Goal: Information Seeking & Learning: Learn about a topic

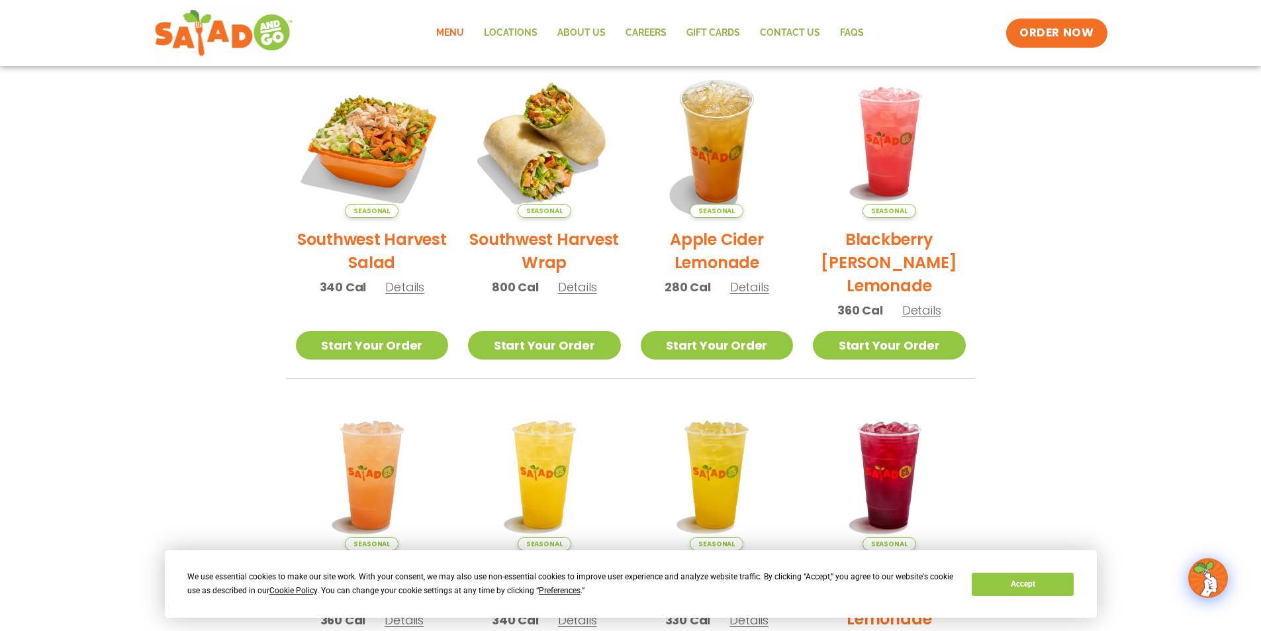
scroll to position [331, 0]
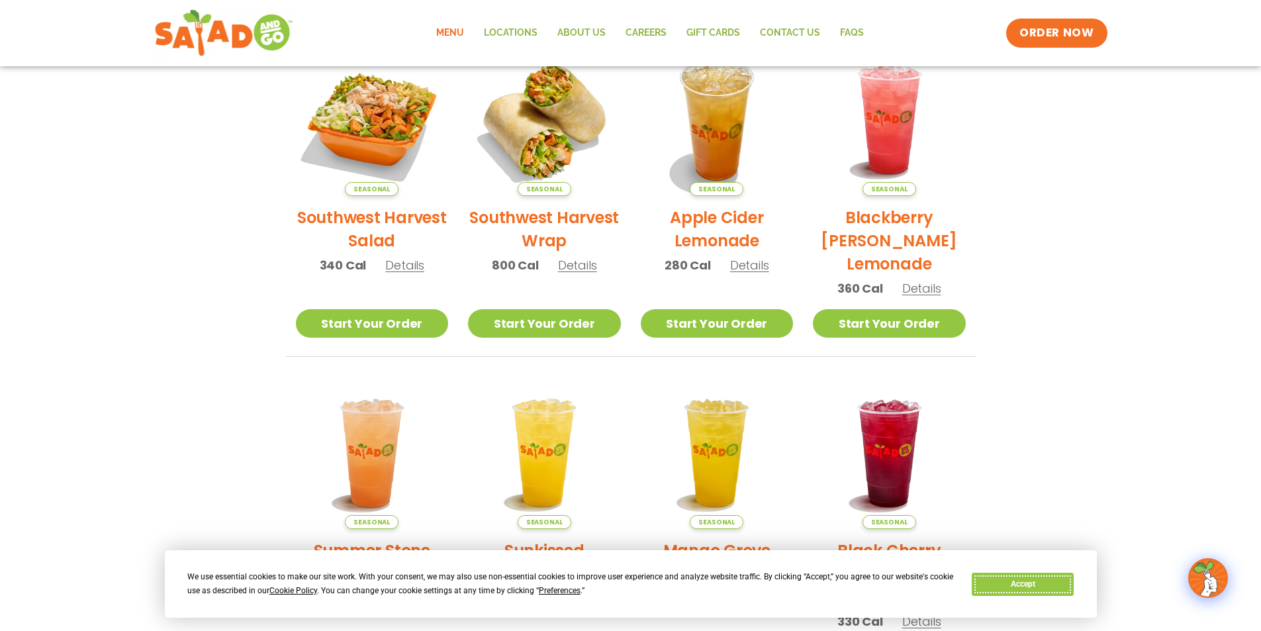
click at [1037, 584] on button "Accept" at bounding box center [1023, 584] width 102 height 23
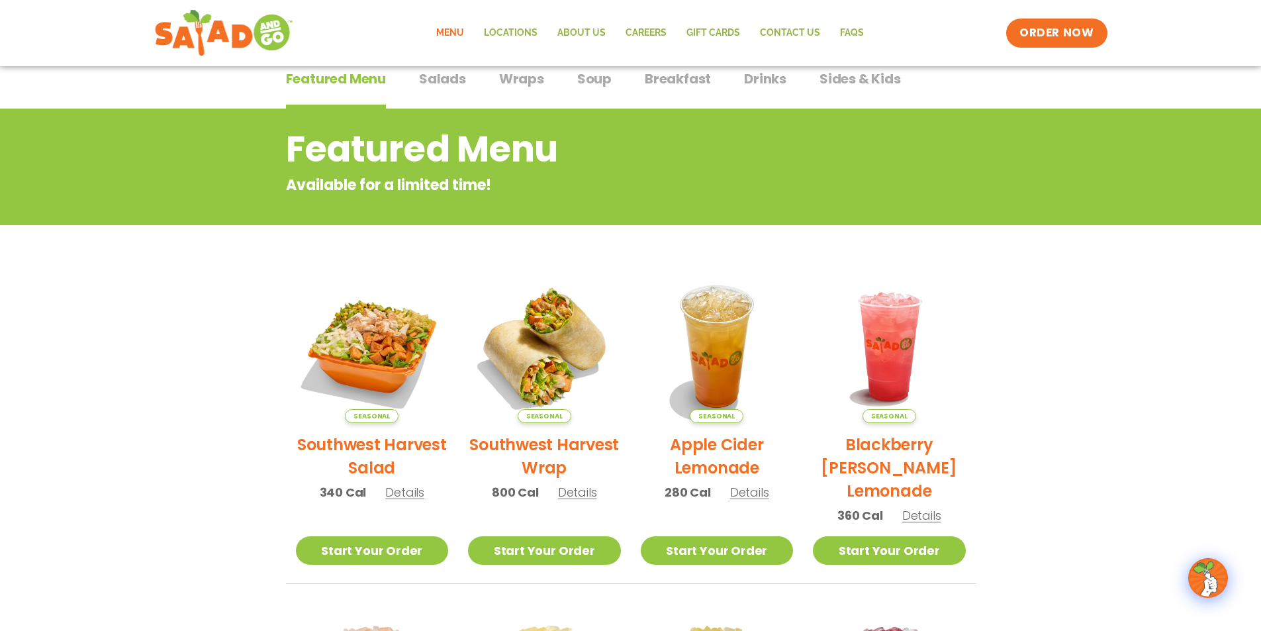
scroll to position [66, 0]
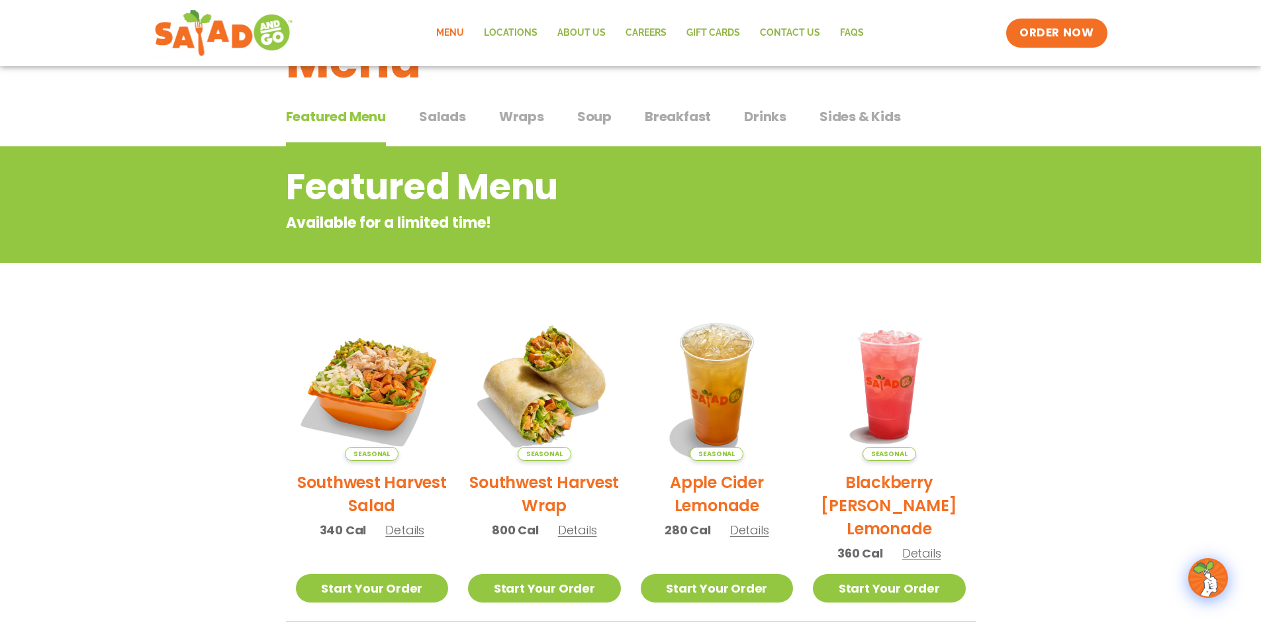
click at [450, 117] on span "Salads" at bounding box center [442, 117] width 47 height 20
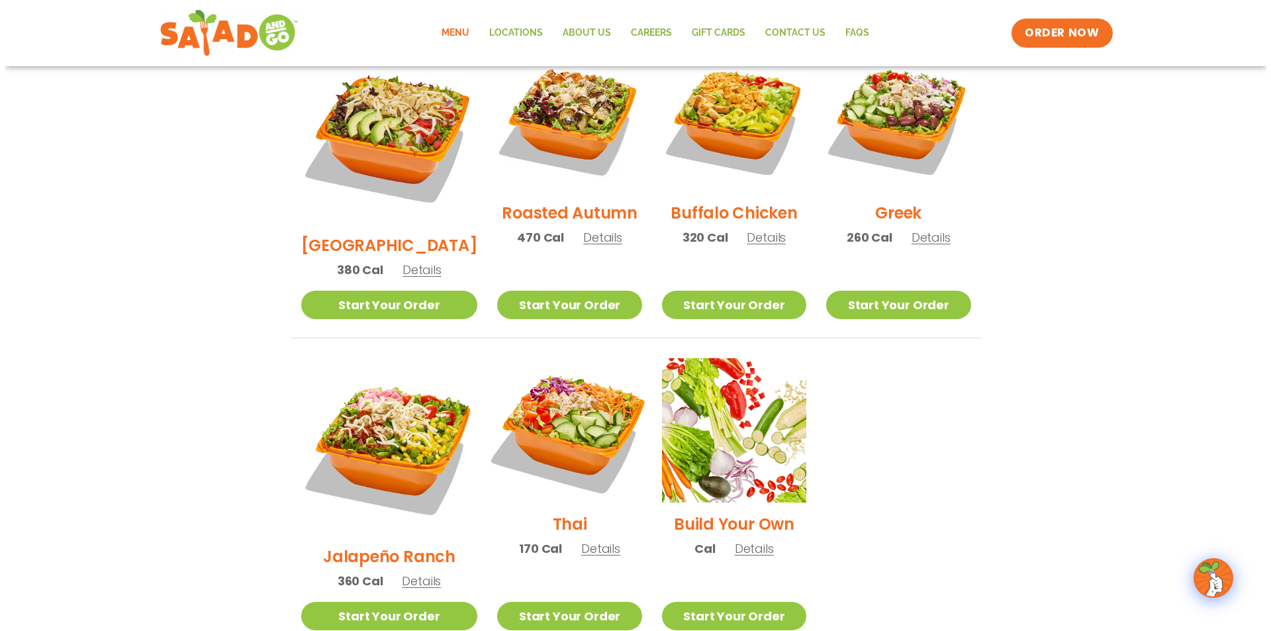
scroll to position [728, 0]
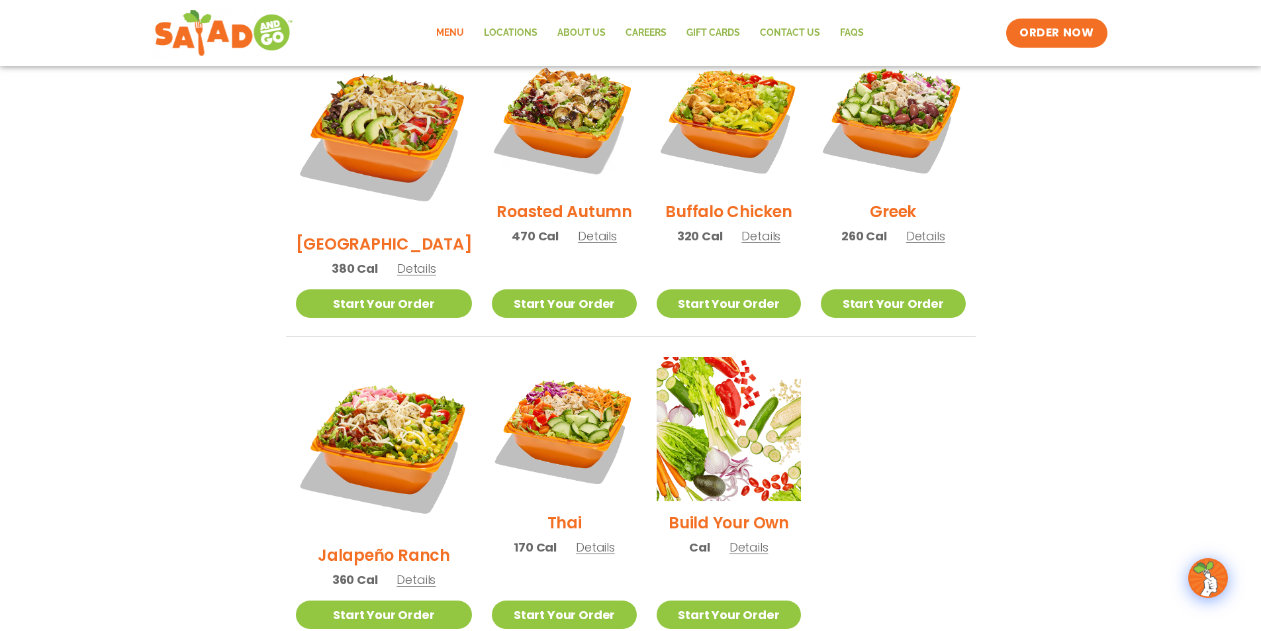
click at [412, 571] on span "Details" at bounding box center [415, 579] width 39 height 17
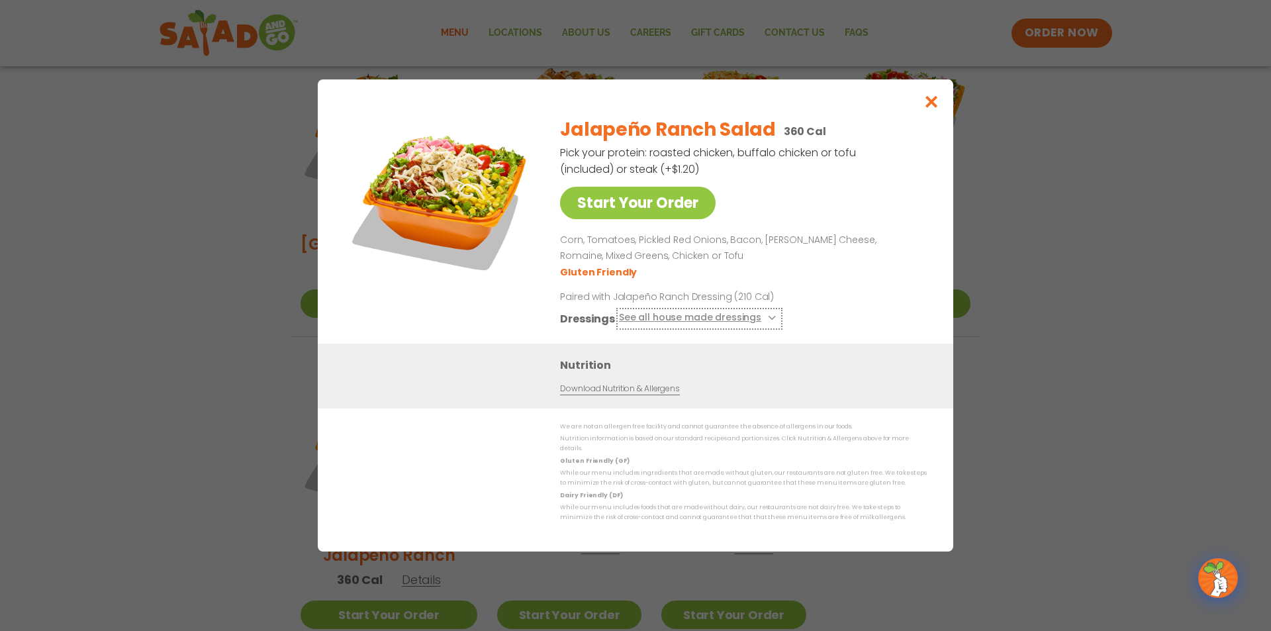
click at [753, 326] on button "See all house made dressings" at bounding box center [699, 318] width 161 height 17
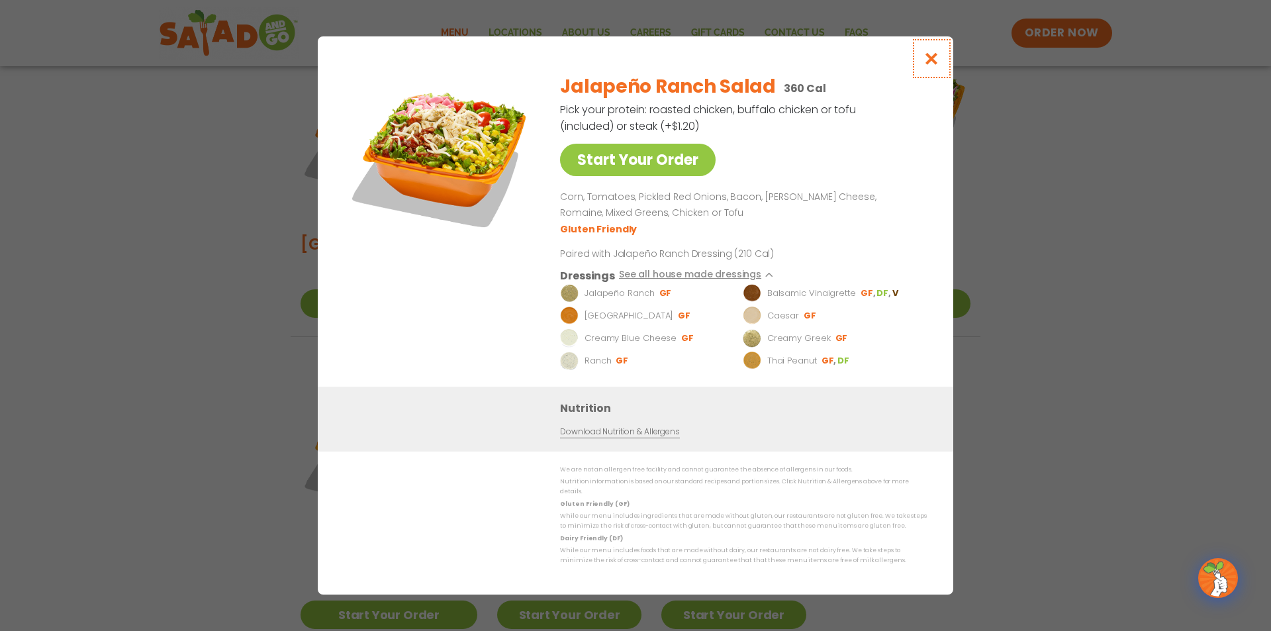
click at [937, 66] on icon "Close modal" at bounding box center [931, 59] width 17 height 14
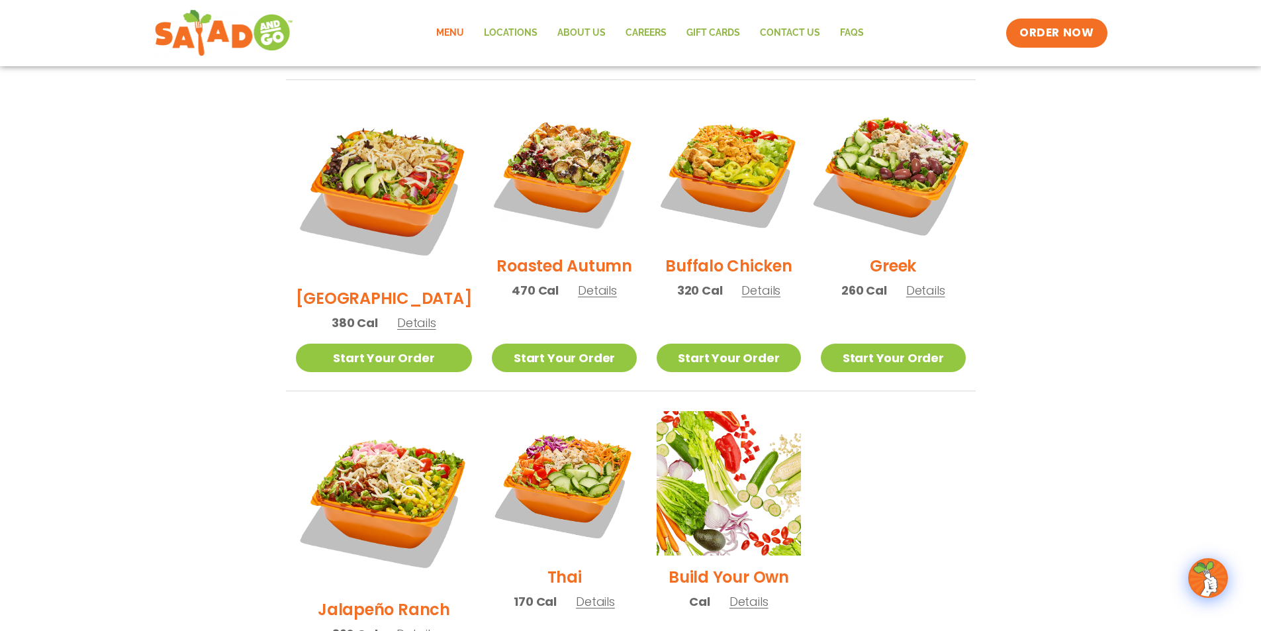
scroll to position [673, 0]
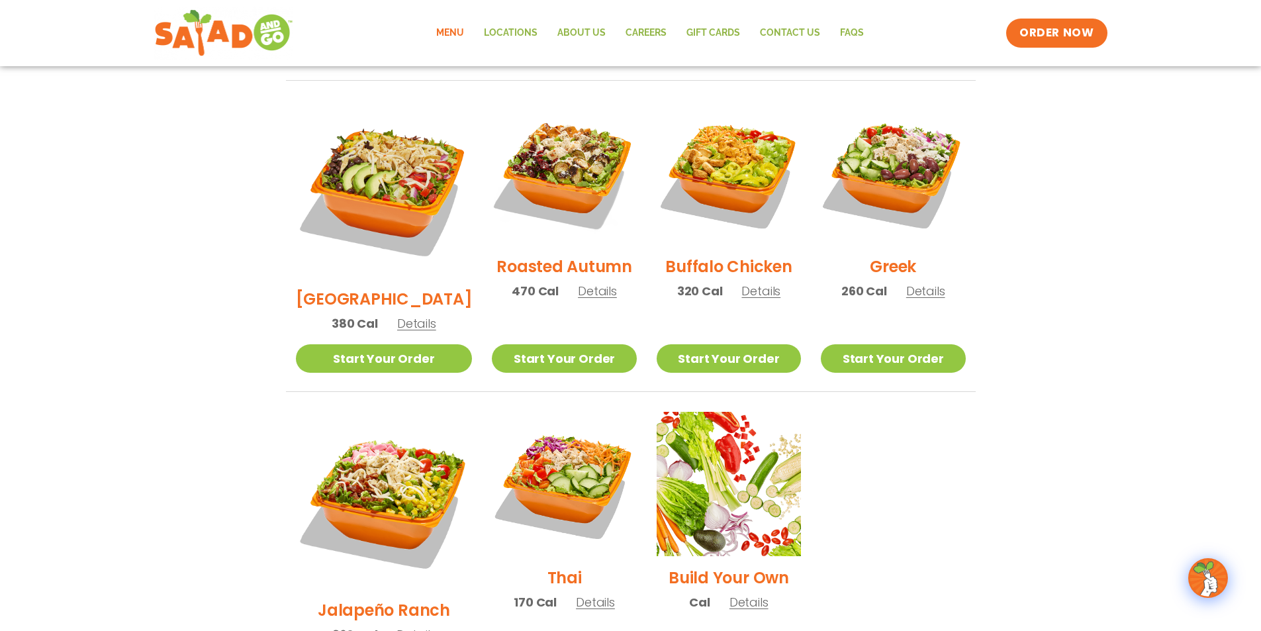
click at [397, 315] on span "Details" at bounding box center [416, 323] width 39 height 17
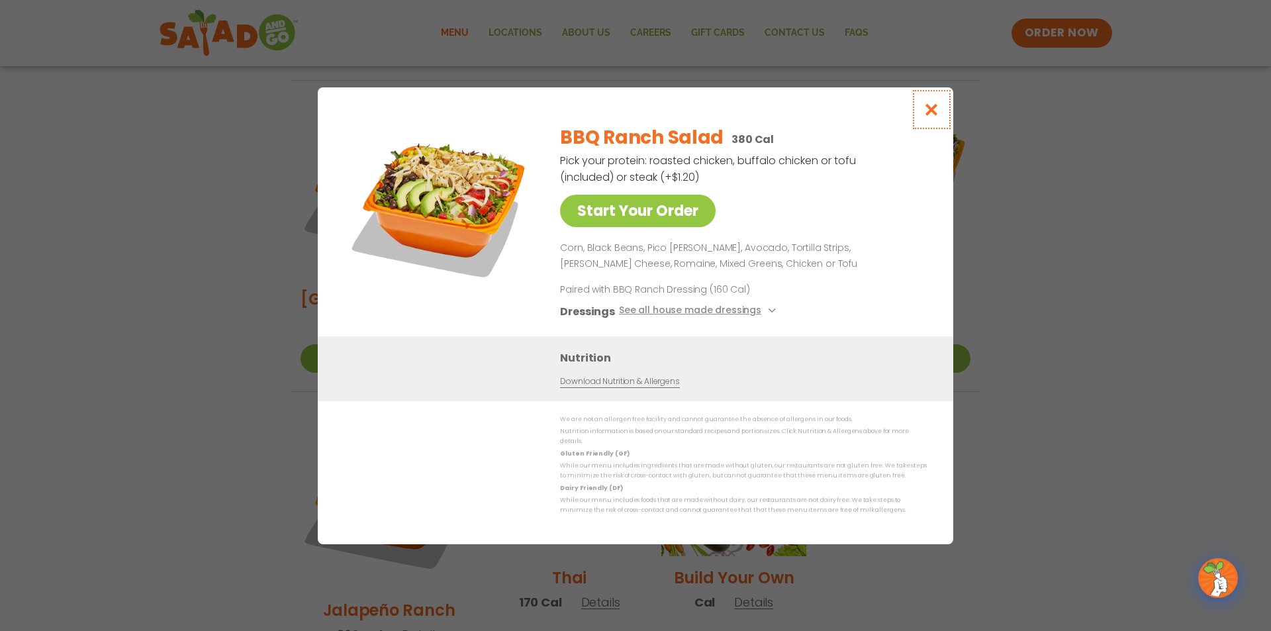
click at [935, 111] on icon "Close modal" at bounding box center [931, 110] width 17 height 14
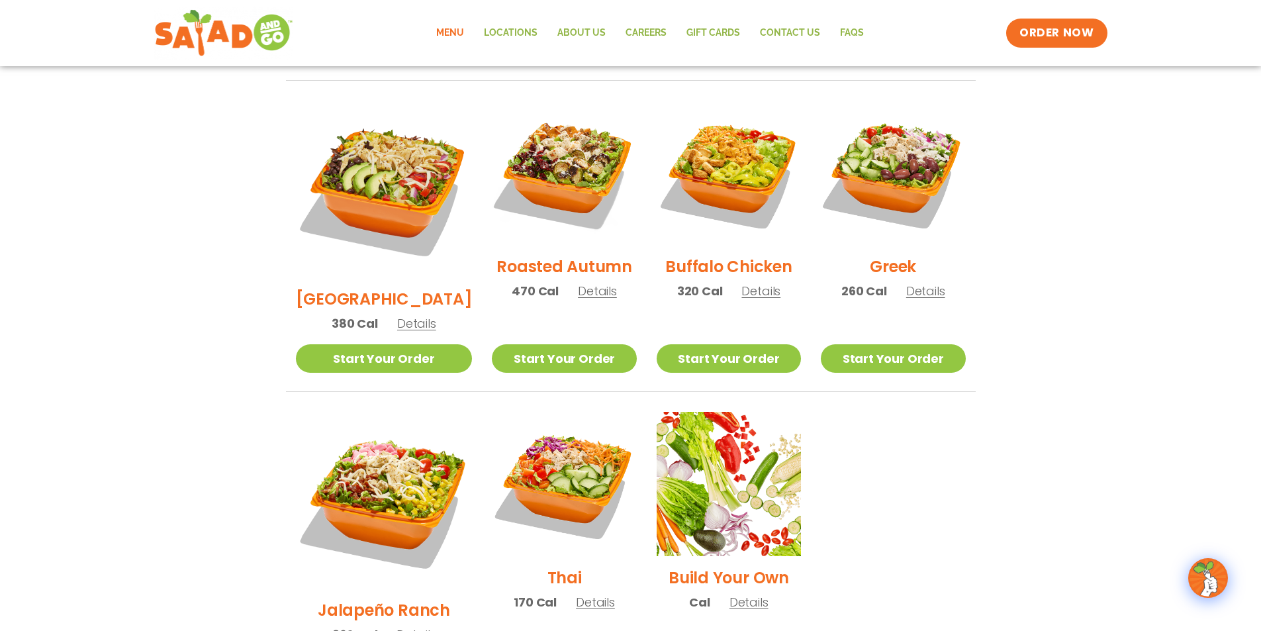
click at [410, 626] on span "Details" at bounding box center [415, 634] width 39 height 17
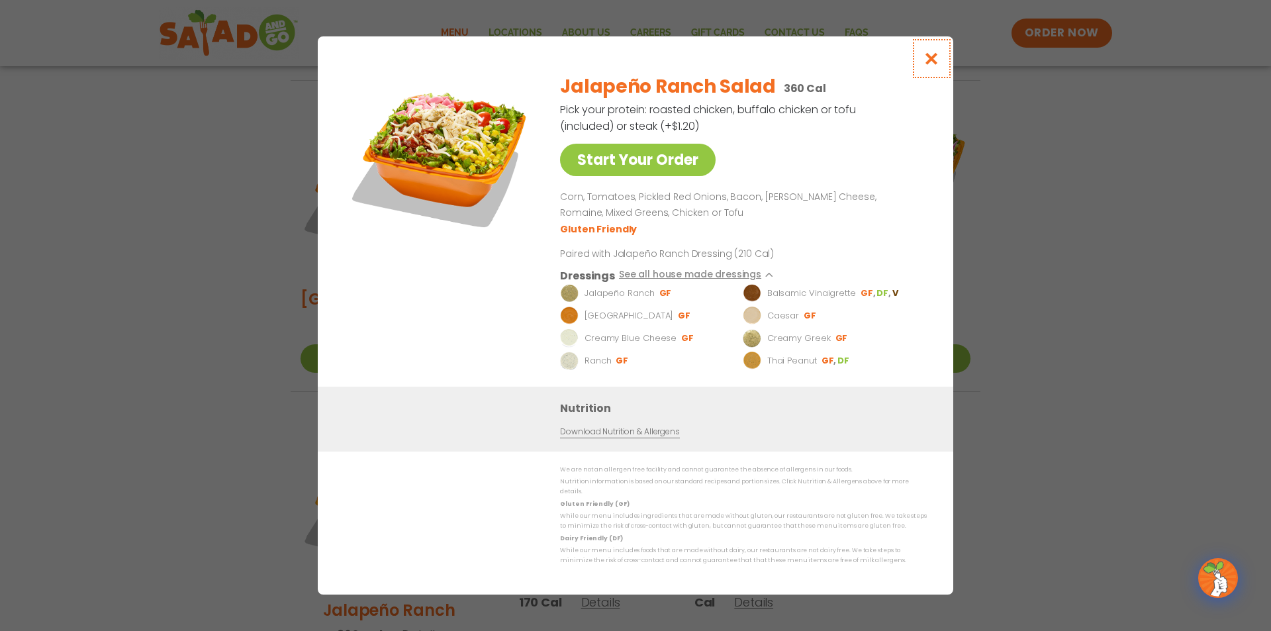
click at [927, 57] on icon "Close modal" at bounding box center [931, 59] width 17 height 14
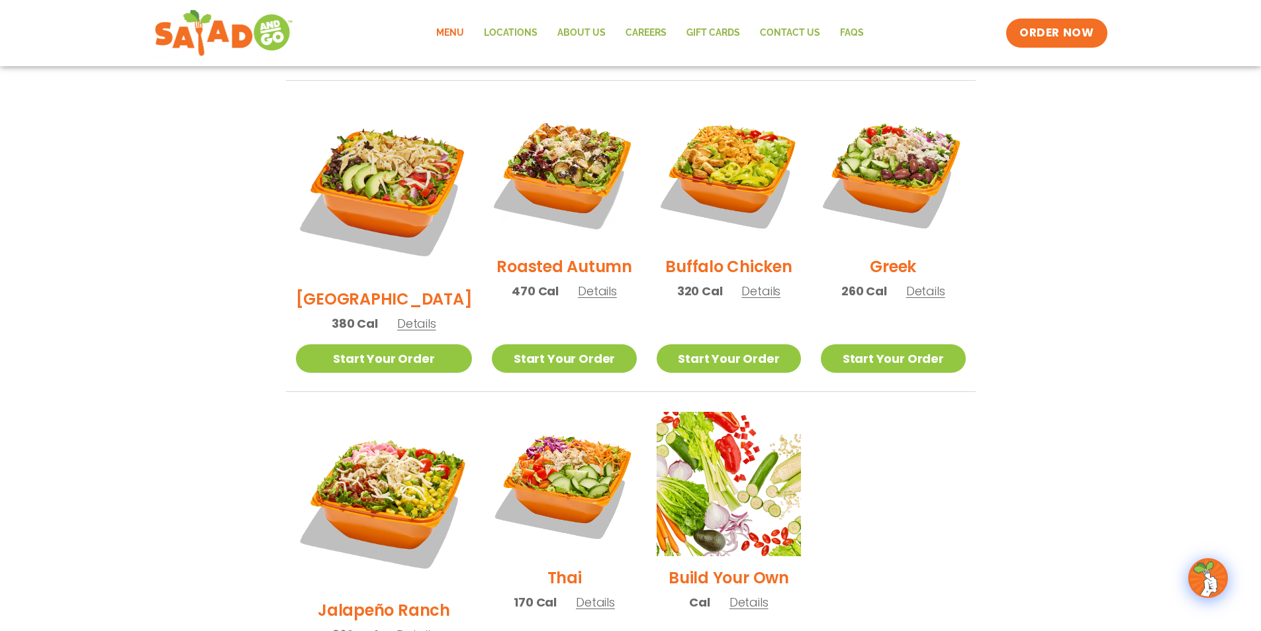
click at [409, 315] on span "Details" at bounding box center [416, 323] width 39 height 17
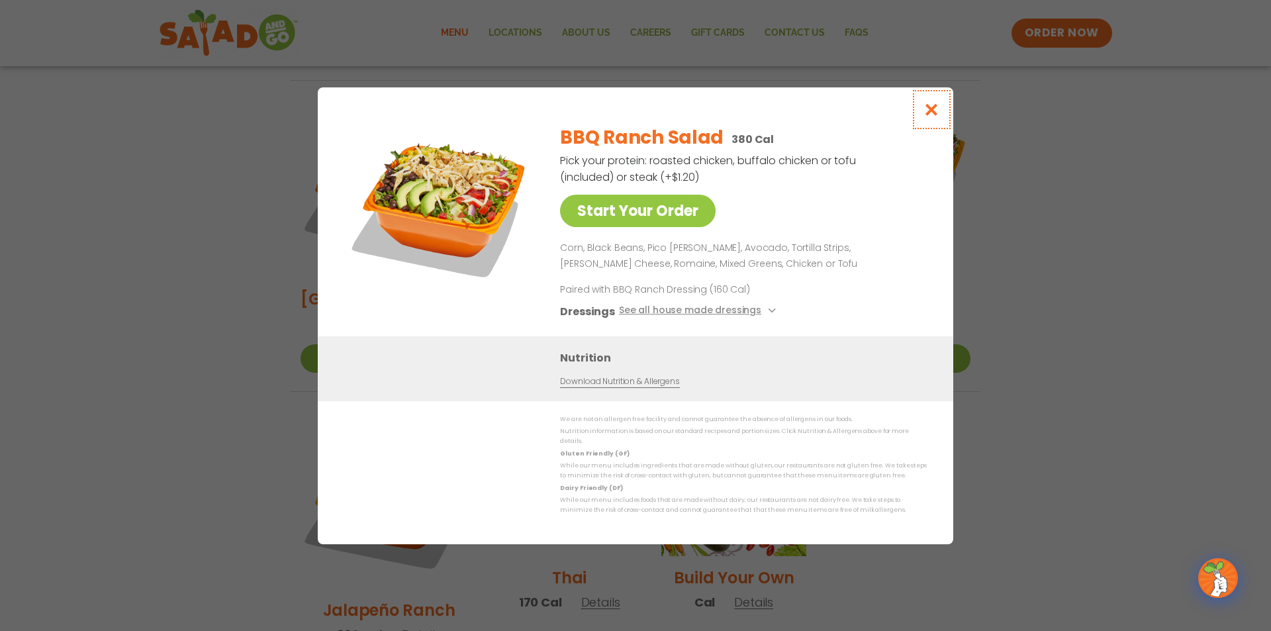
click at [929, 115] on icon "Close modal" at bounding box center [931, 110] width 17 height 14
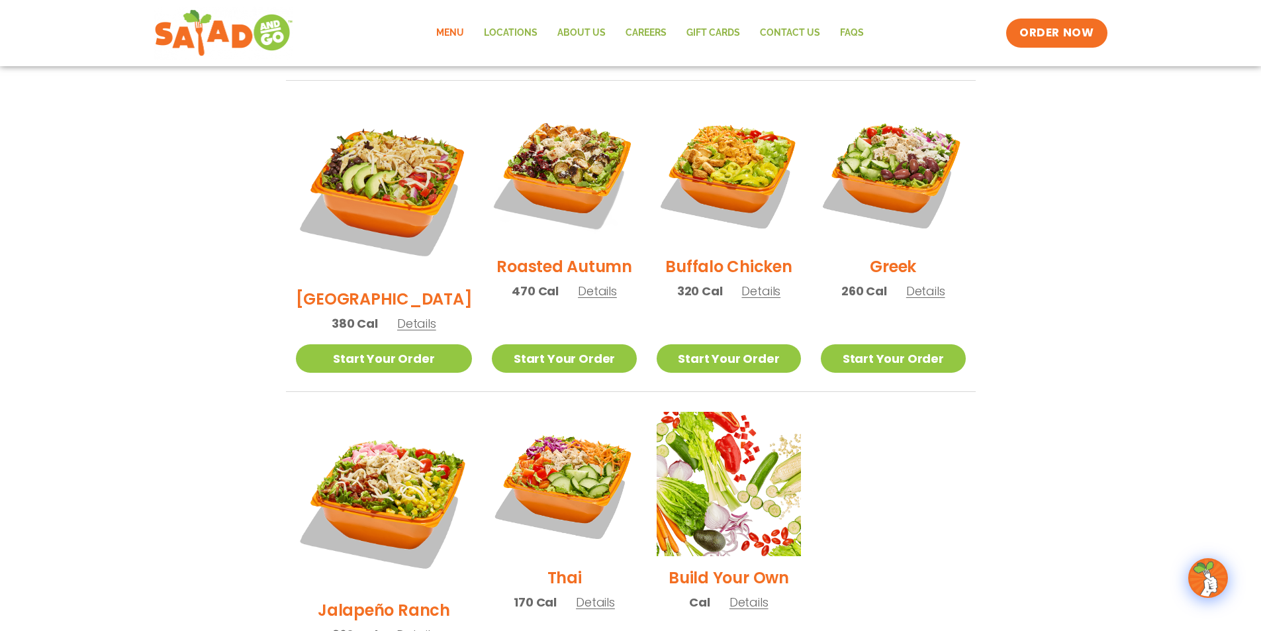
click at [746, 283] on span "Details" at bounding box center [760, 291] width 39 height 17
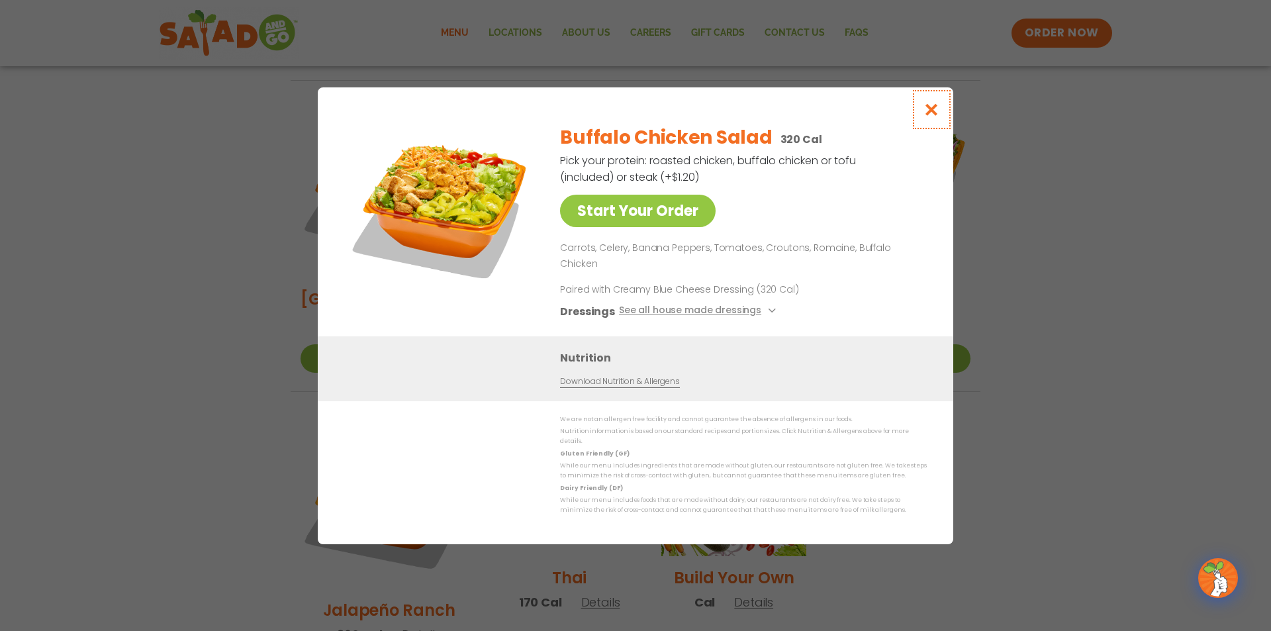
click at [937, 116] on icon "Close modal" at bounding box center [931, 110] width 17 height 14
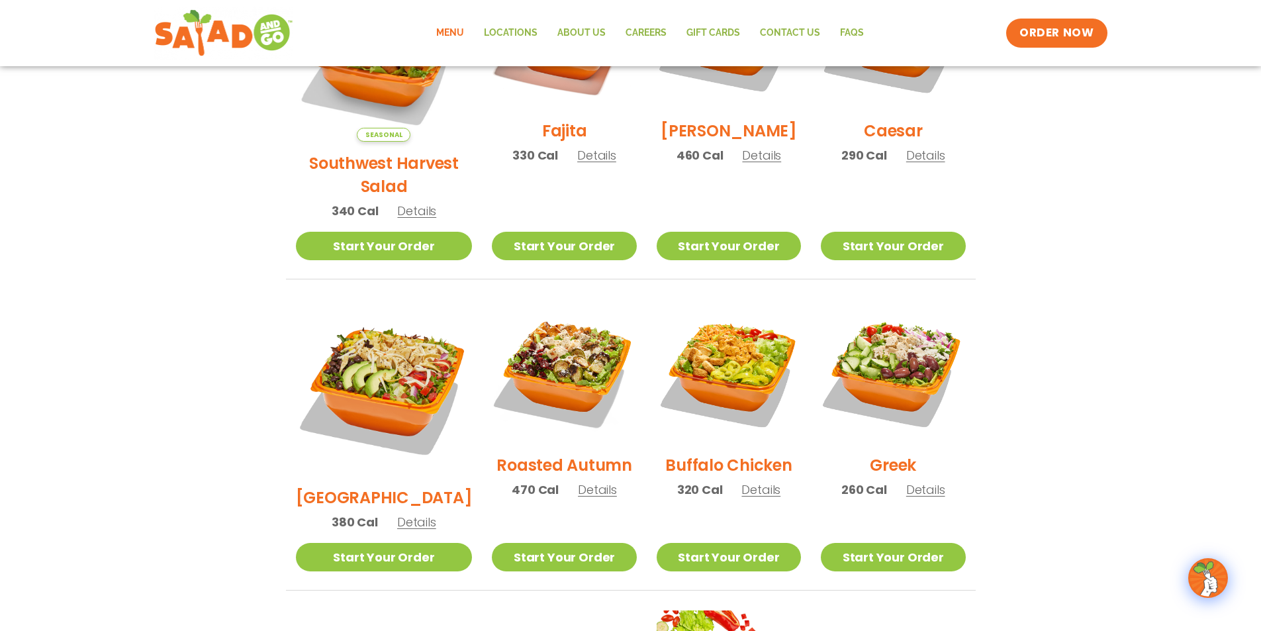
scroll to position [408, 0]
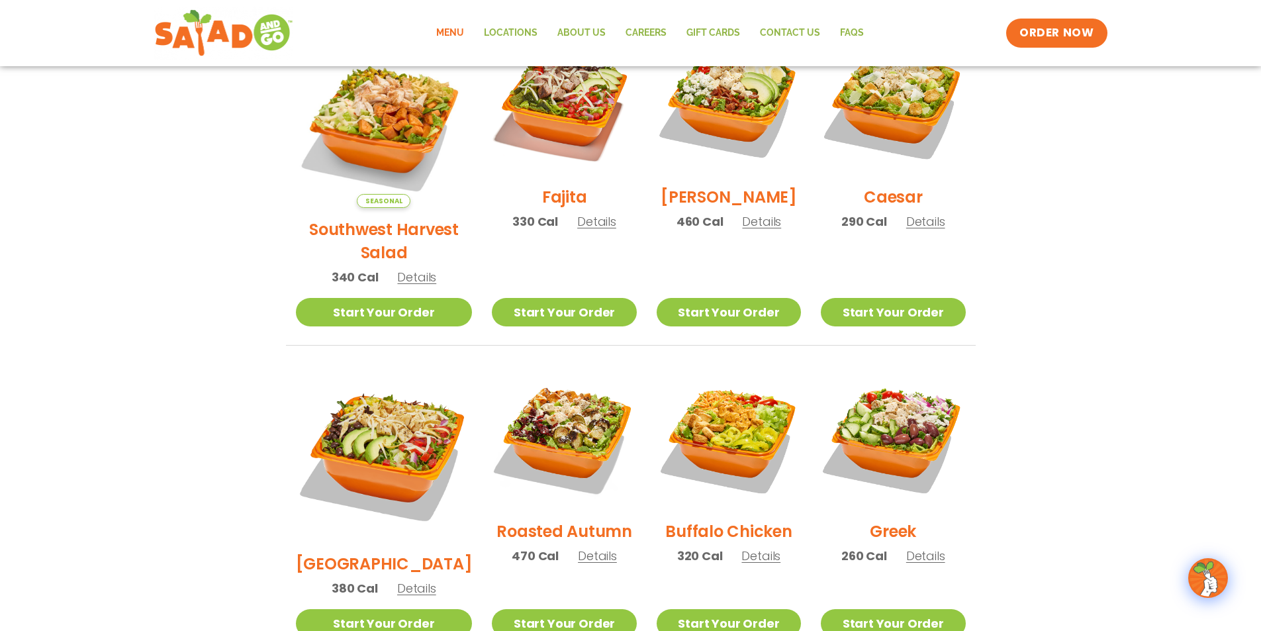
click at [758, 230] on span "Details" at bounding box center [761, 221] width 39 height 17
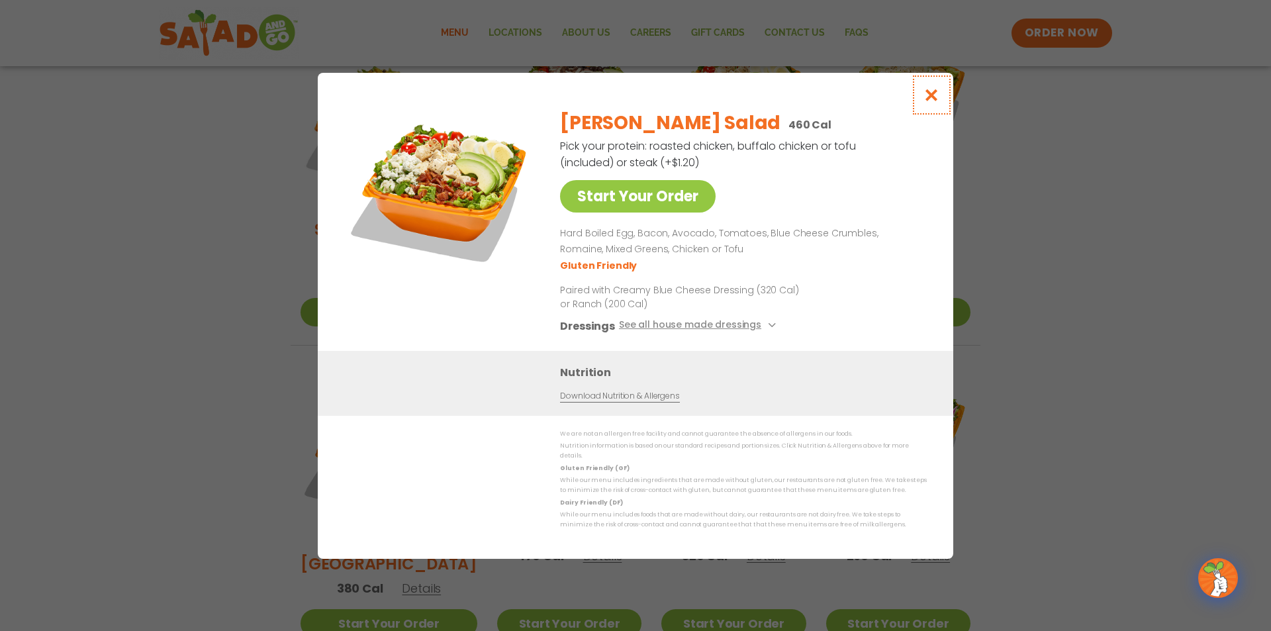
click at [928, 94] on icon "Close modal" at bounding box center [931, 95] width 17 height 14
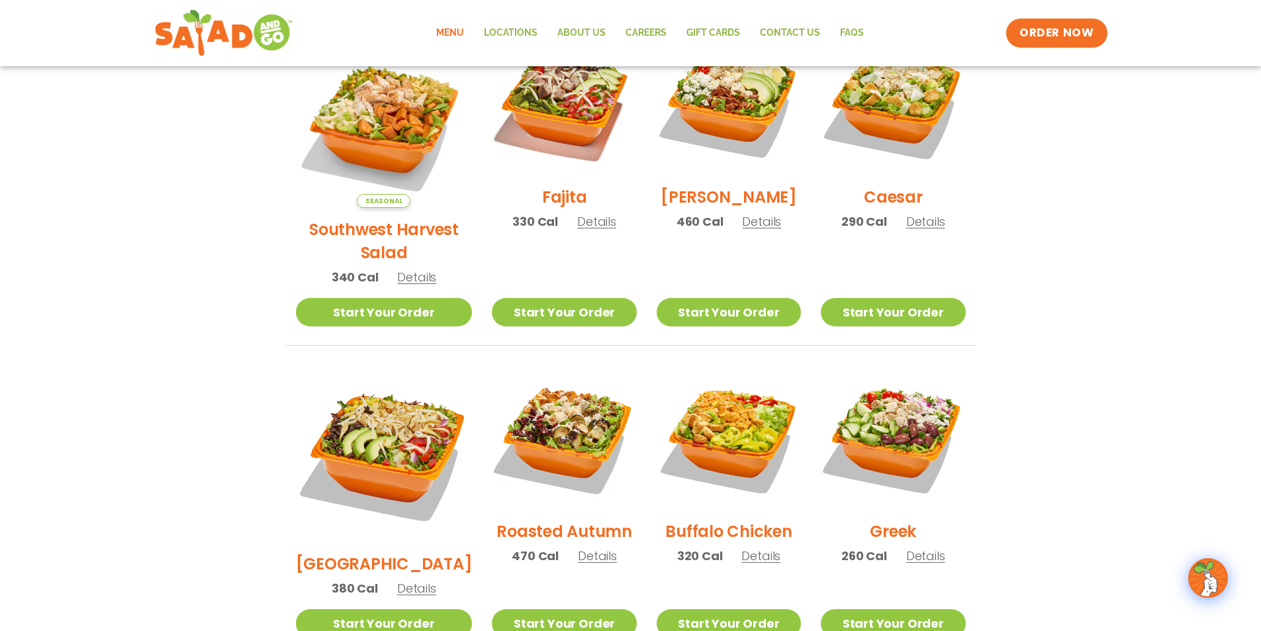
click at [410, 269] on span "Details" at bounding box center [416, 277] width 39 height 17
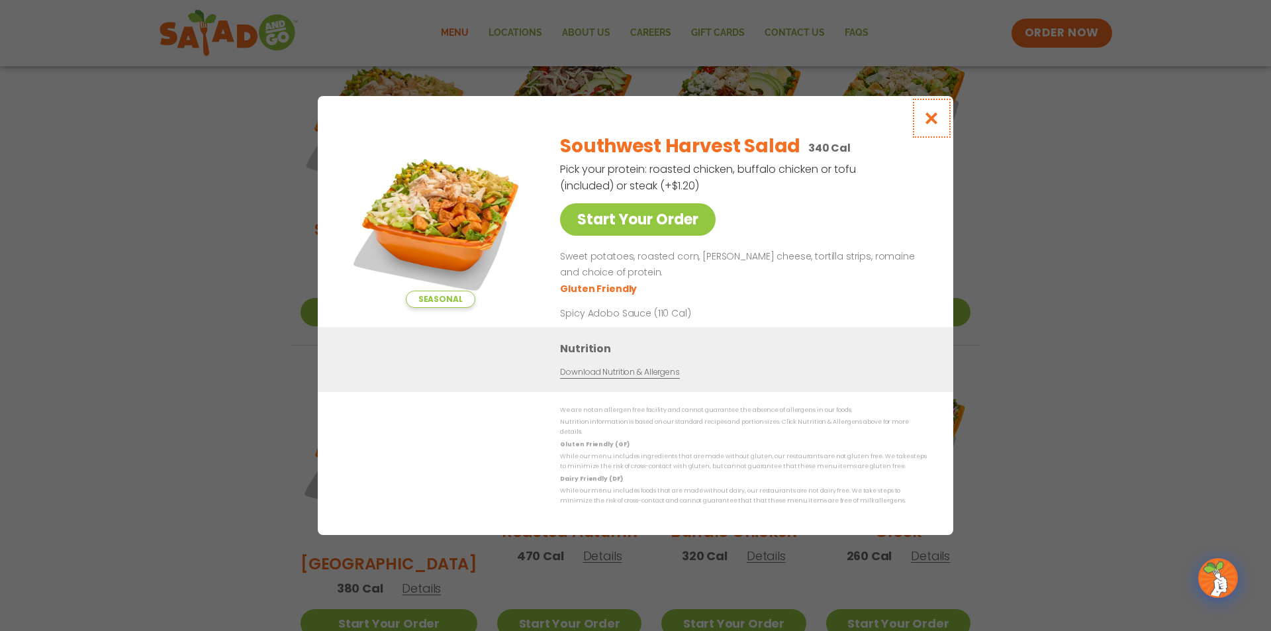
click at [927, 122] on icon "Close modal" at bounding box center [931, 118] width 17 height 14
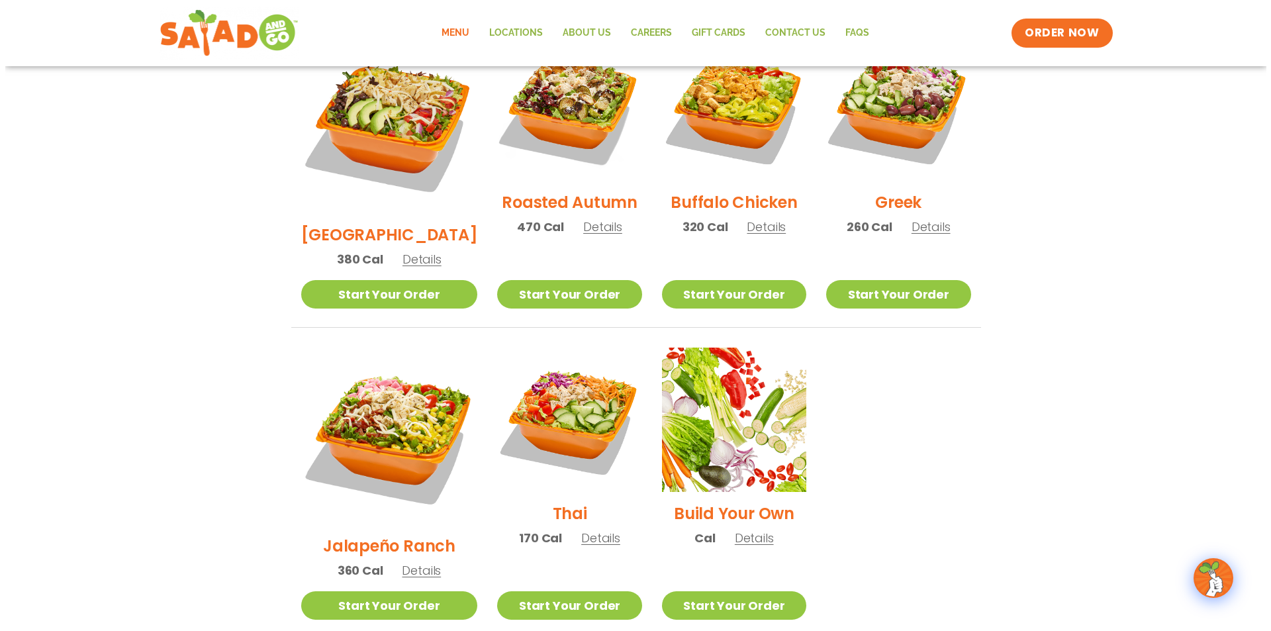
scroll to position [739, 0]
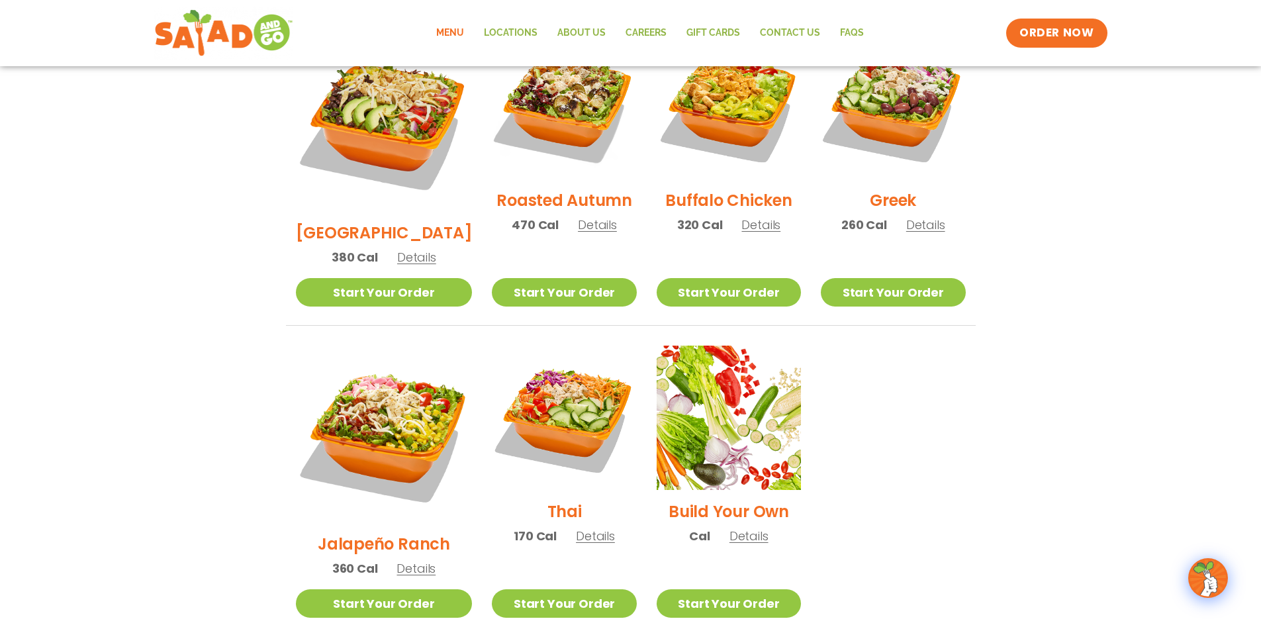
click at [743, 528] on span "Details" at bounding box center [748, 536] width 39 height 17
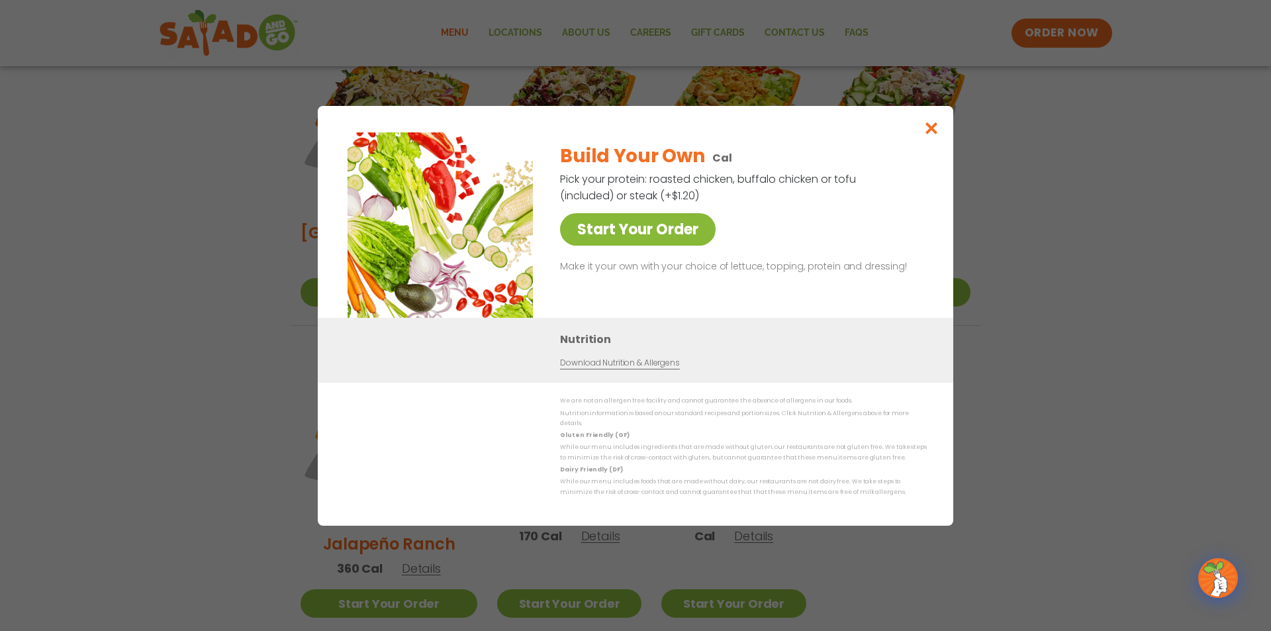
click at [664, 233] on link "Start Your Order" at bounding box center [638, 229] width 156 height 32
